Goal: Transaction & Acquisition: Purchase product/service

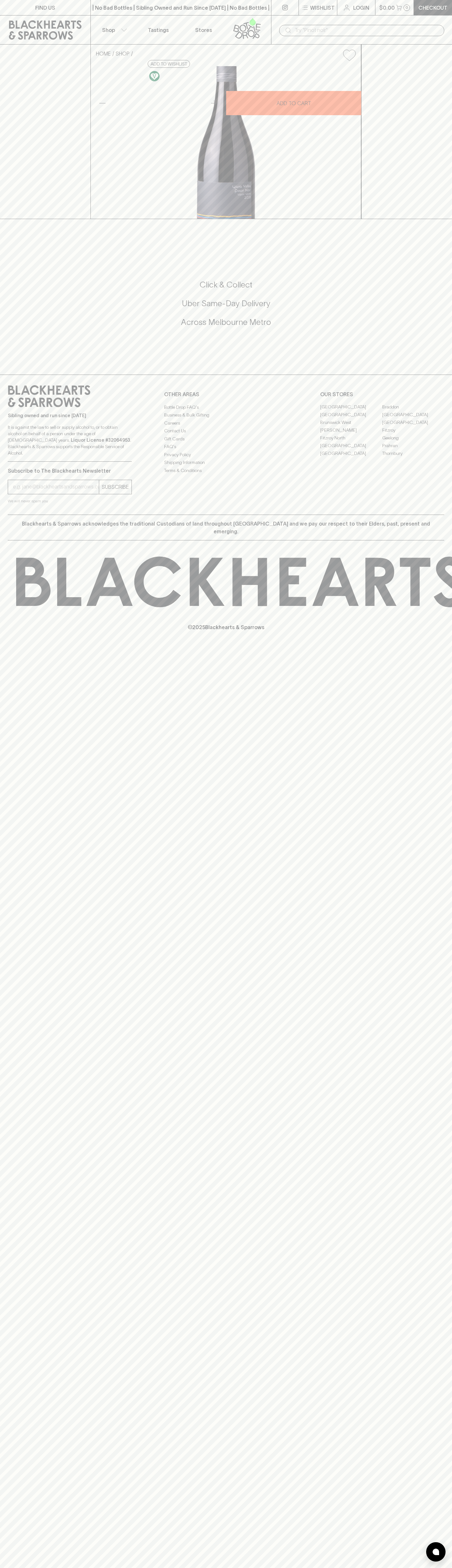
click at [155, 13] on div "| No Bad Bottles | Sibling Owned and Run Since [DATE] | No Bad Bottles | Siblin…" at bounding box center [180, 7] width 181 height 15
click at [437, 75] on div "HOME SHOP First Foot Forward Pinot Noir 2023 $40.00 Add to wishlist 10% discoun…" at bounding box center [226, 131] width 452 height 175
click at [88, 1567] on html "FIND US | No Bad Bottles | Sibling Owned and Run Since [DATE] | No Bad Bottles …" at bounding box center [226, 784] width 452 height 1568
click at [29, 1567] on html "FIND US | No Bad Bottles | Sibling Owned and Run Since [DATE] | No Bad Bottles …" at bounding box center [226, 784] width 452 height 1568
